Goal: Task Accomplishment & Management: Manage account settings

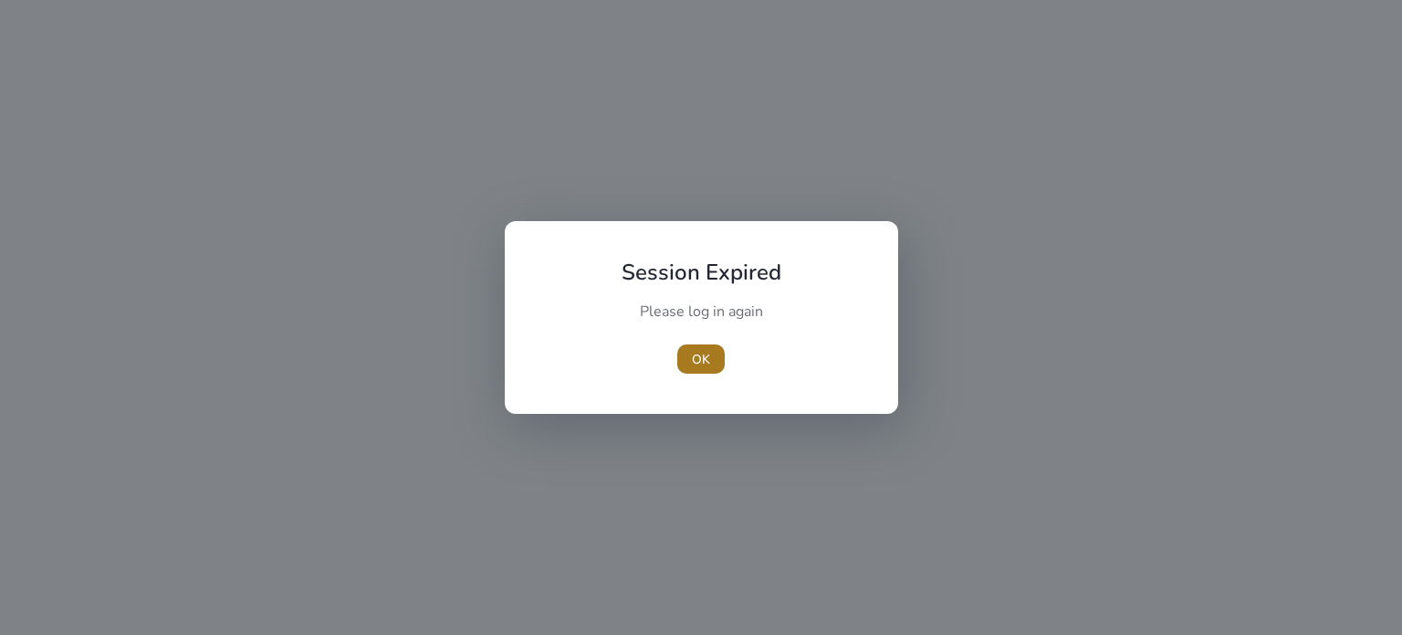
click at [703, 357] on span "OK" at bounding box center [701, 359] width 18 height 19
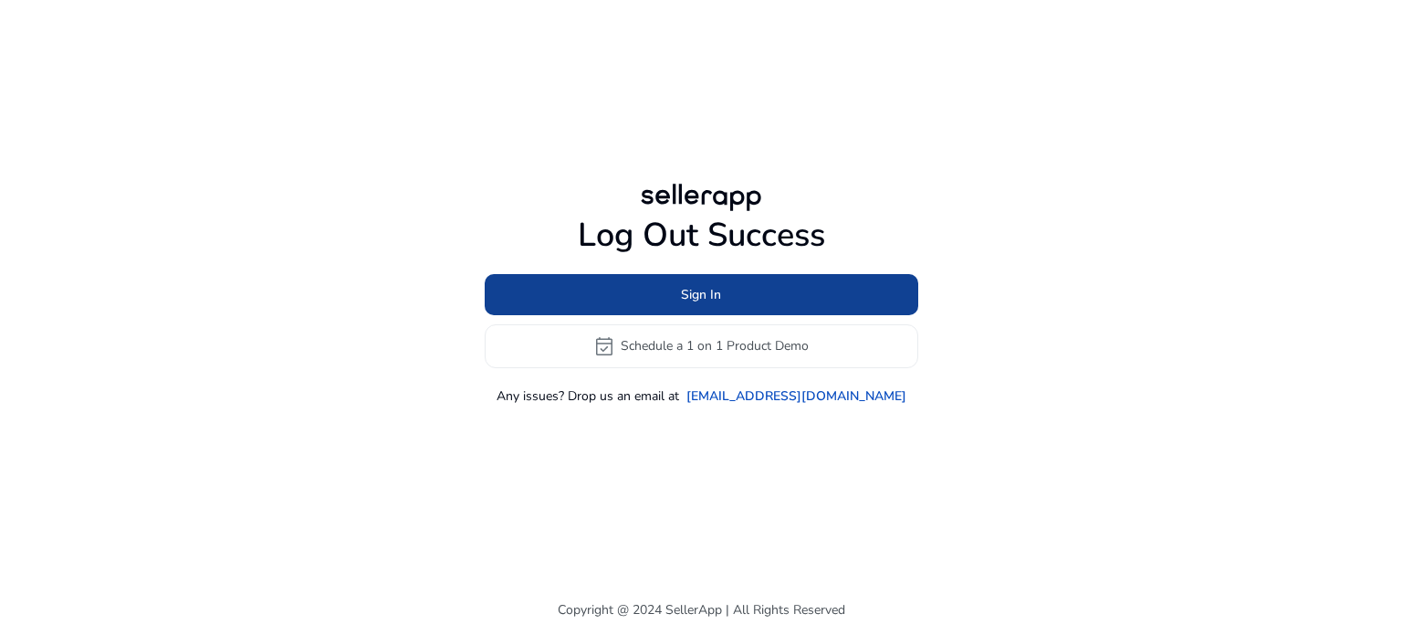
click at [718, 295] on span "Sign In" at bounding box center [701, 294] width 40 height 19
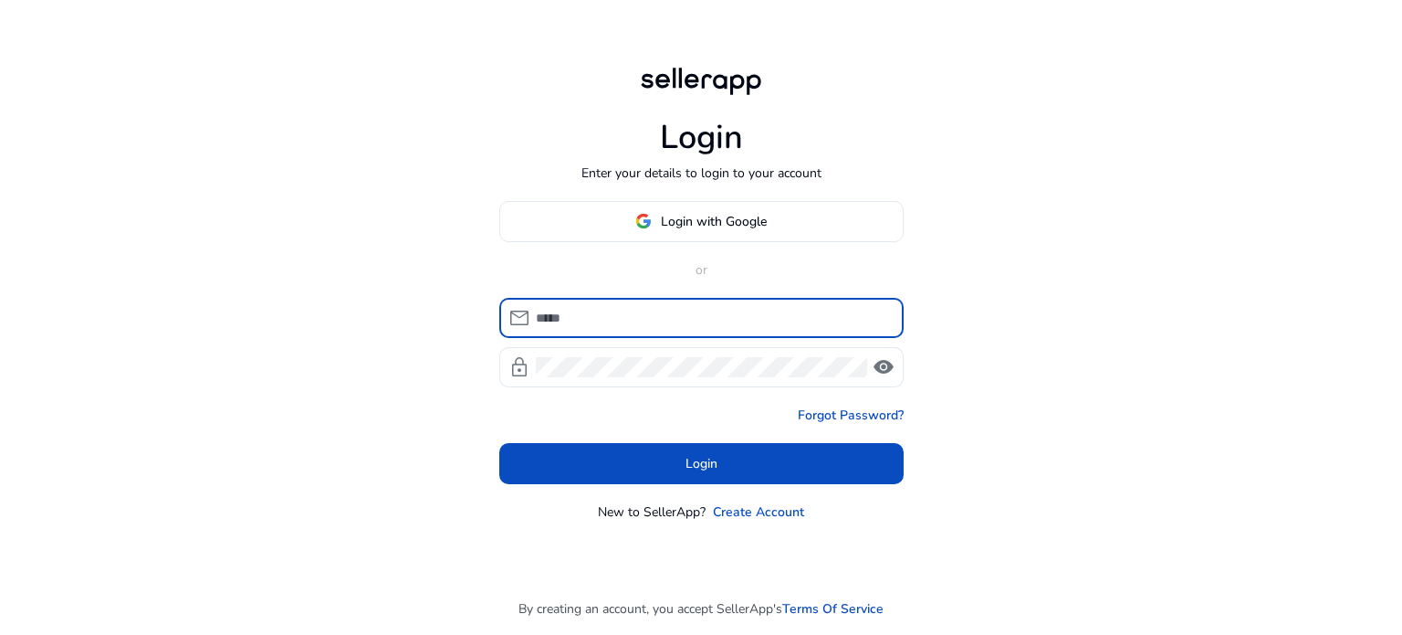
type input "**********"
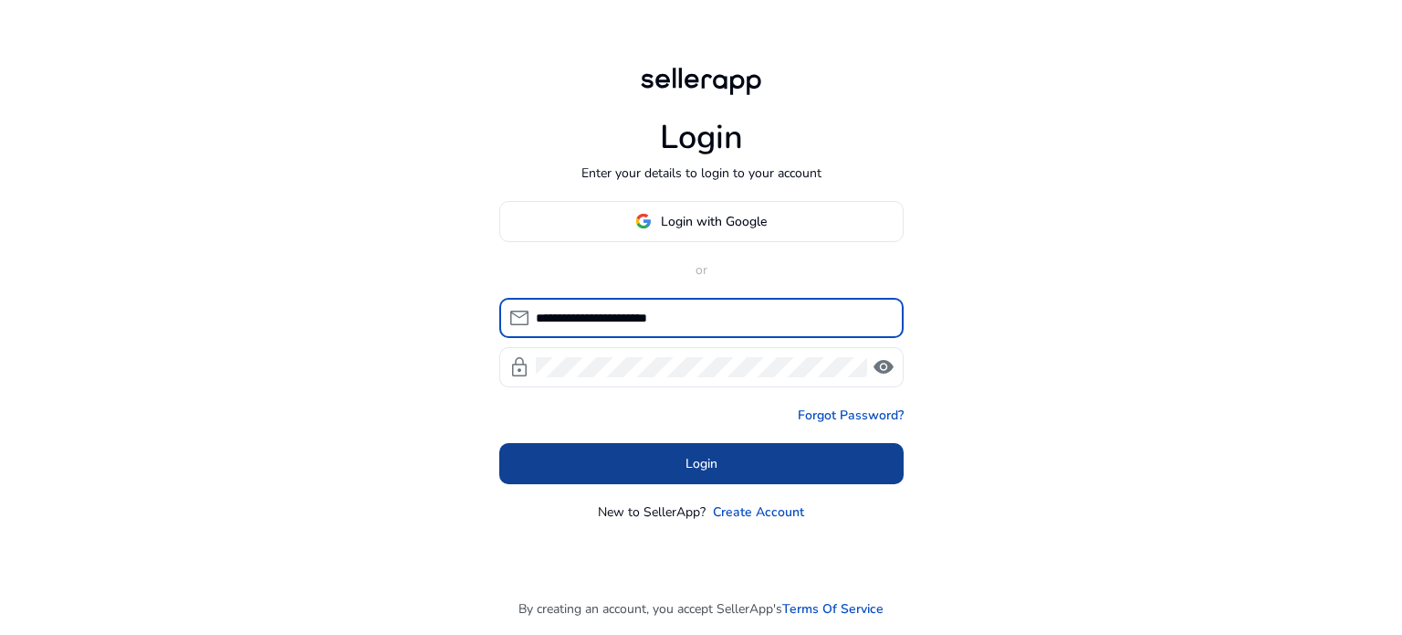
click at [703, 464] on span "Login" at bounding box center [702, 463] width 32 height 19
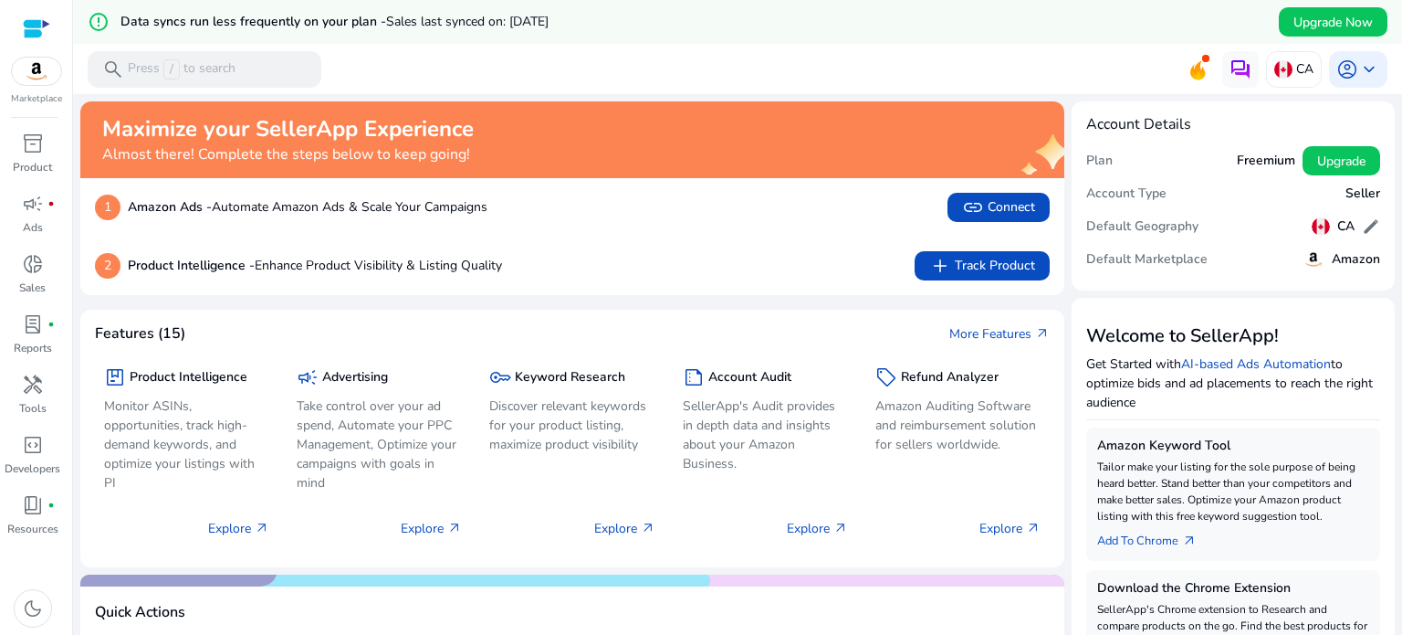
click at [36, 71] on img at bounding box center [36, 71] width 49 height 27
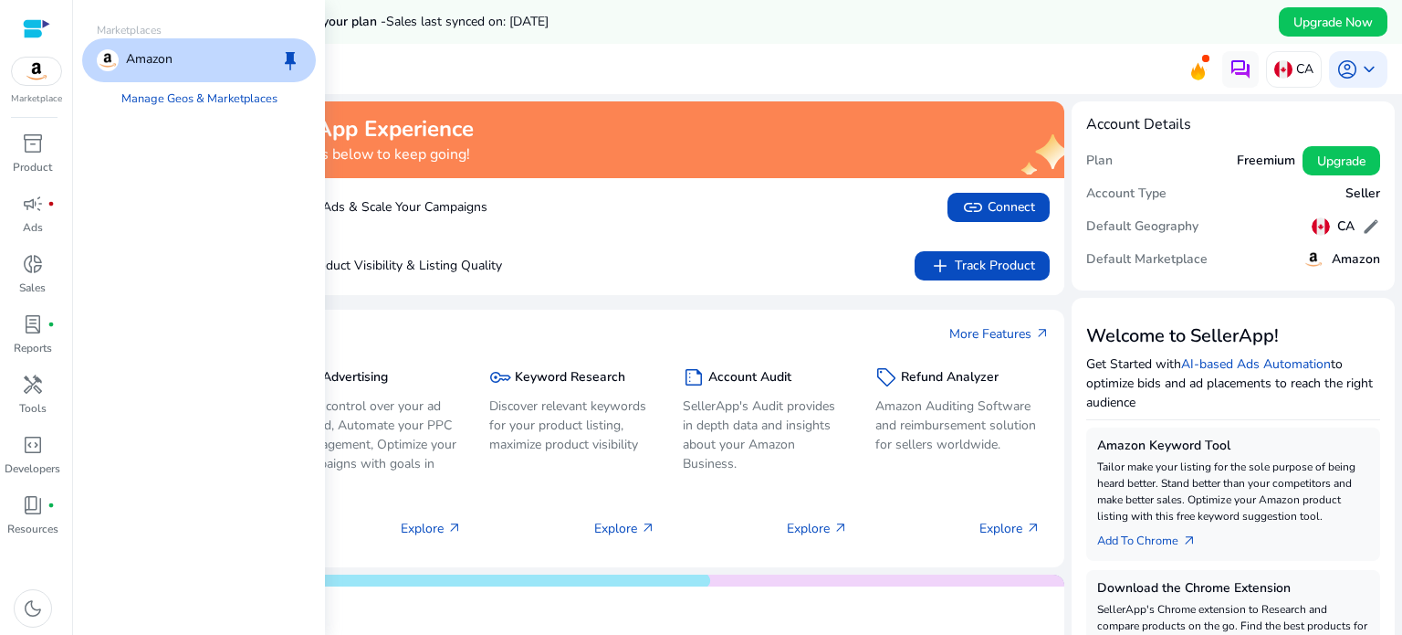
click at [183, 61] on div "Amazon keep" at bounding box center [199, 60] width 234 height 44
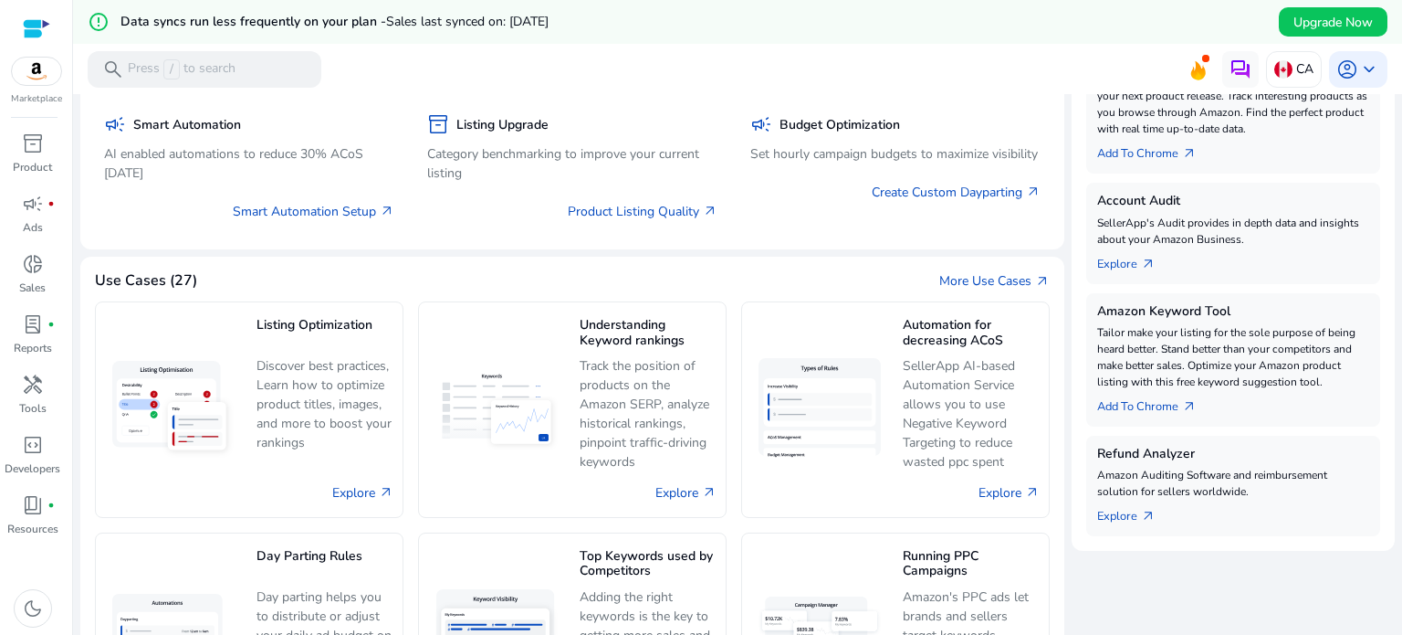
scroll to position [639, 0]
